Goal: Transaction & Acquisition: Purchase product/service

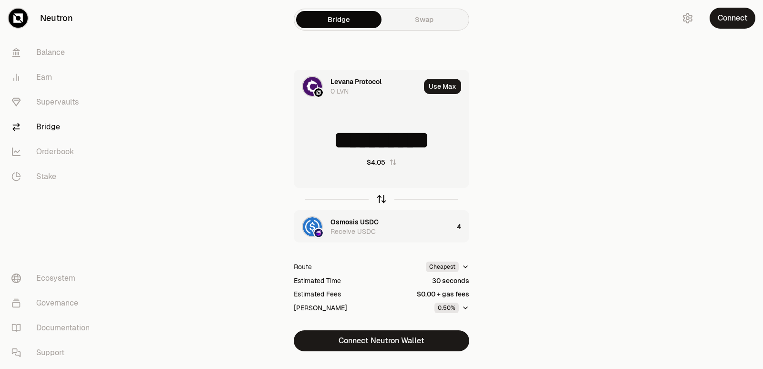
click at [383, 199] on icon "button" at bounding box center [381, 199] width 10 height 10
click at [381, 204] on icon "button" at bounding box center [381, 199] width 10 height 10
type input "*"
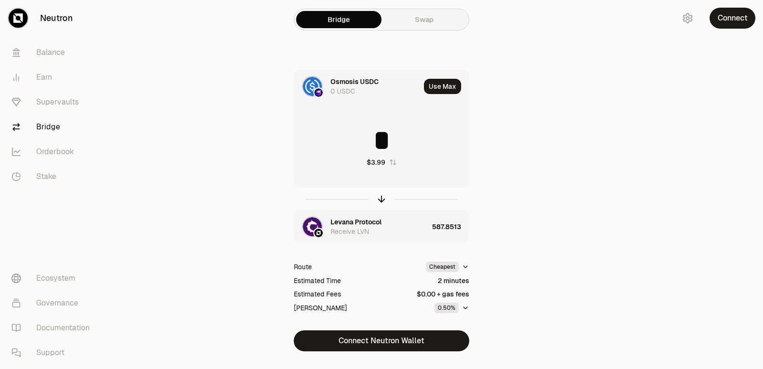
click at [354, 225] on div "Levana Protocol" at bounding box center [355, 222] width 51 height 10
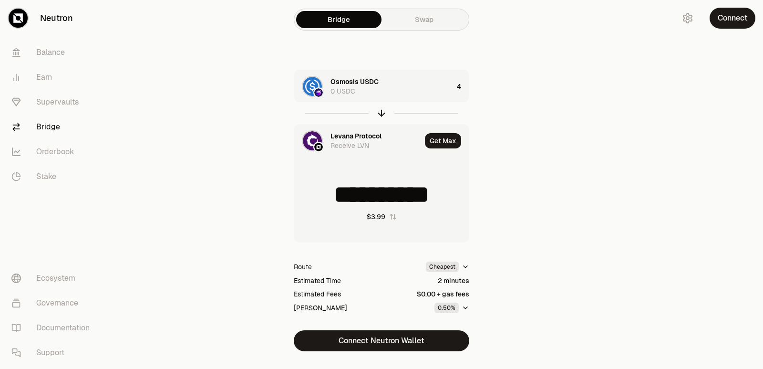
click at [356, 136] on div "Levana Protocol" at bounding box center [355, 136] width 51 height 10
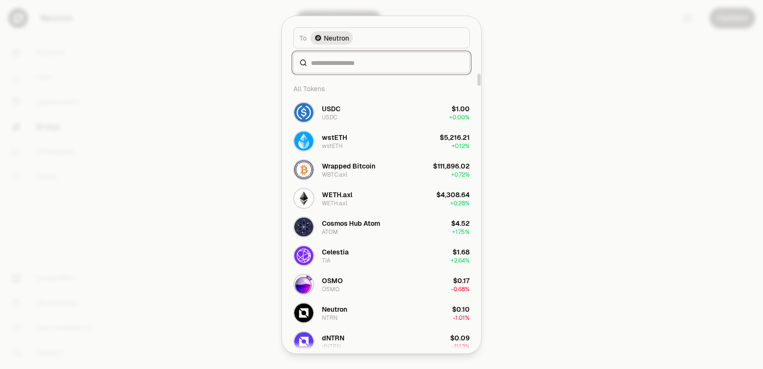
click at [335, 66] on input at bounding box center [387, 63] width 153 height 10
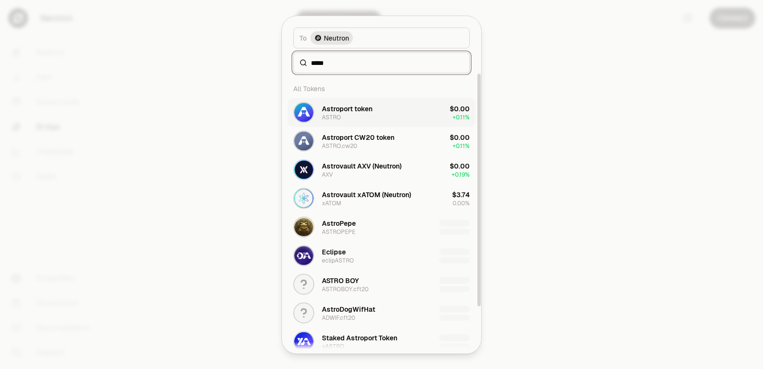
type input "*****"
click at [346, 118] on div "Astroport token ASTRO" at bounding box center [347, 111] width 51 height 17
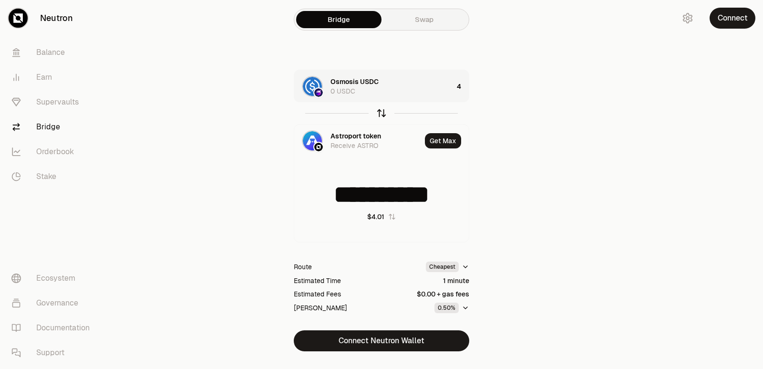
click at [380, 113] on icon "button" at bounding box center [381, 113] width 10 height 10
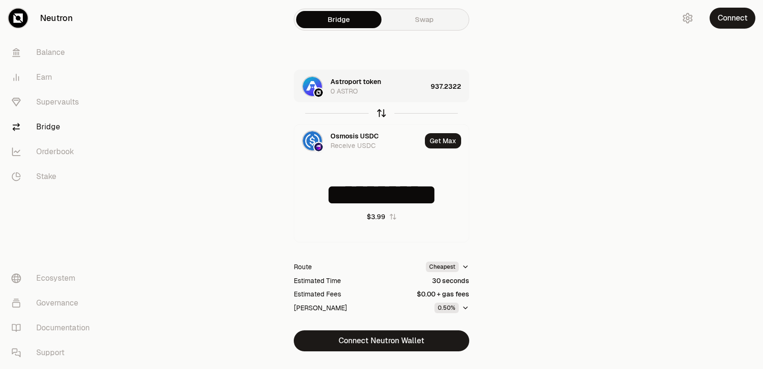
type input "*"
click at [397, 93] on div "Astroport token 0 ASTRO" at bounding box center [378, 86] width 96 height 19
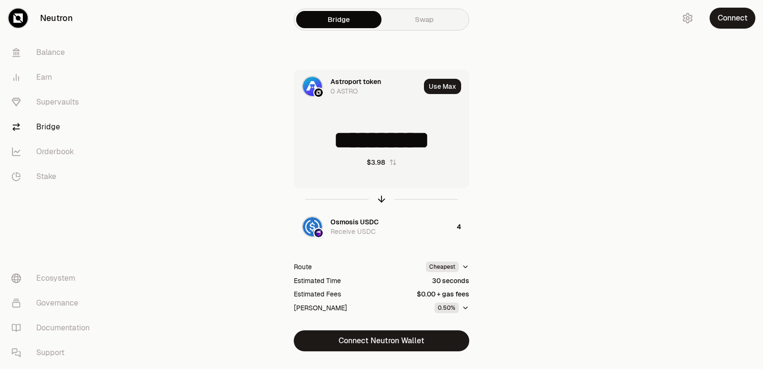
scroll to position [1, 0]
drag, startPoint x: 466, startPoint y: 137, endPoint x: 324, endPoint y: 151, distance: 142.3
click at [324, 151] on input "**********" at bounding box center [381, 140] width 175 height 29
type input "***"
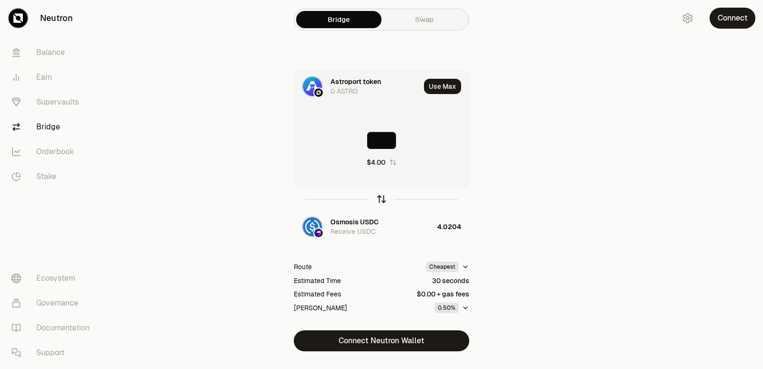
click at [380, 199] on icon "button" at bounding box center [381, 199] width 10 height 10
click at [360, 134] on input at bounding box center [381, 140] width 175 height 29
click at [356, 134] on input "********" at bounding box center [381, 140] width 175 height 29
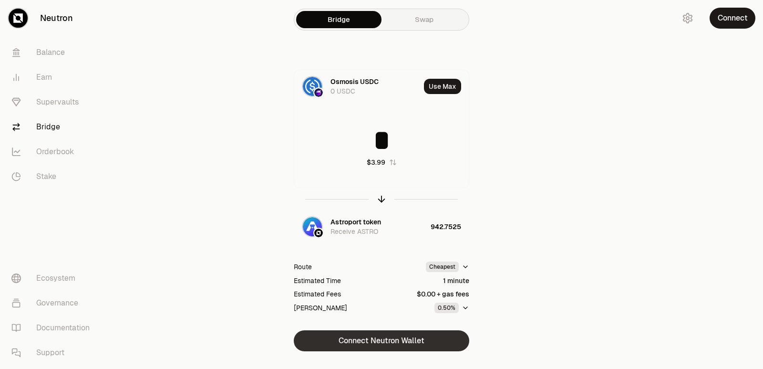
type input "*"
click at [390, 341] on button "Connect Neutron Wallet" at bounding box center [381, 340] width 175 height 21
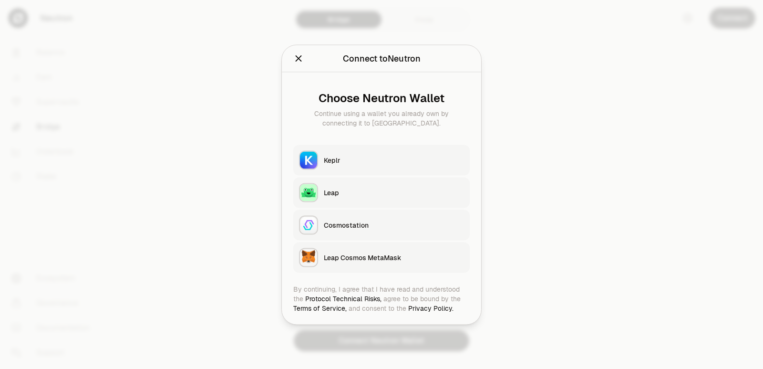
click at [334, 159] on div "Keplr" at bounding box center [394, 160] width 140 height 10
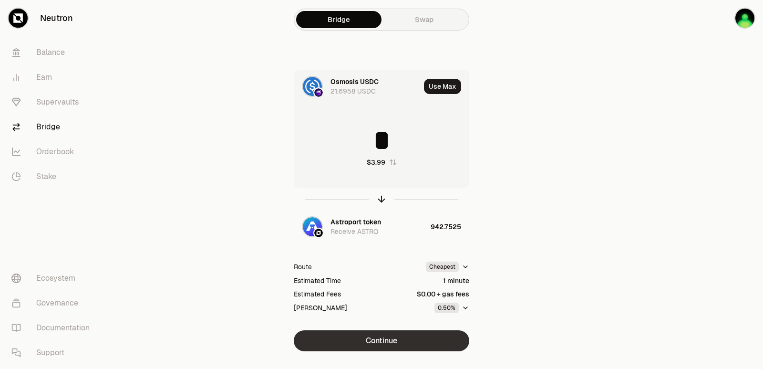
click at [399, 340] on button "Continue" at bounding box center [381, 340] width 175 height 21
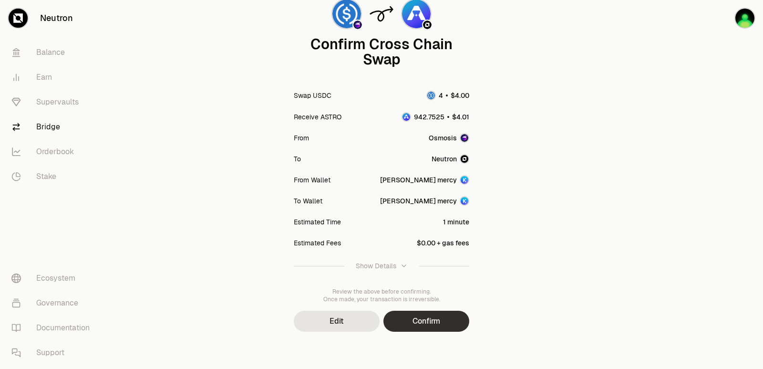
scroll to position [79, 0]
click at [404, 317] on button "Confirm" at bounding box center [426, 319] width 86 height 21
